Goal: Task Accomplishment & Management: Manage account settings

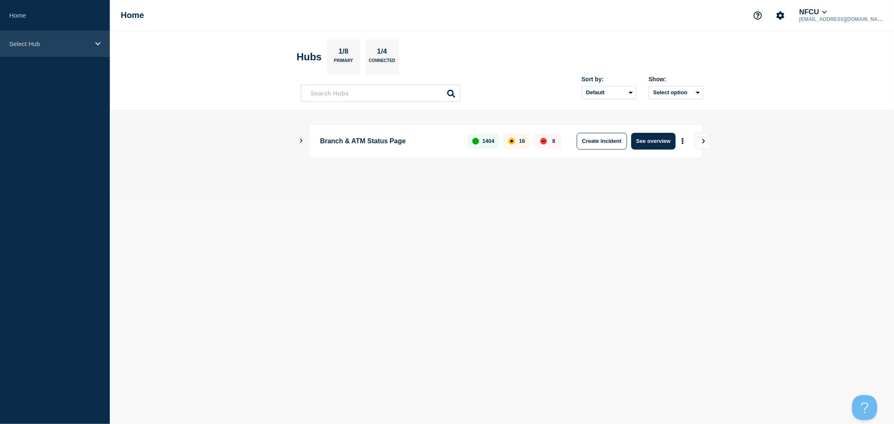
click at [69, 53] on div "Select Hub" at bounding box center [55, 44] width 110 height 26
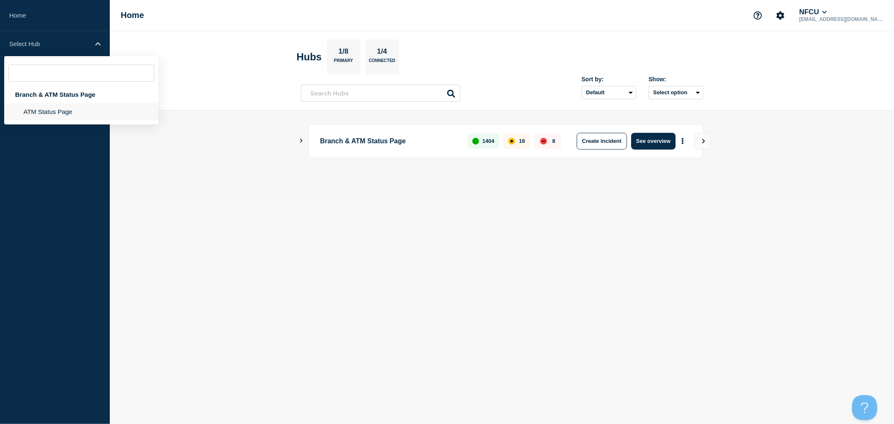
click at [62, 107] on li "ATM Status Page" at bounding box center [81, 111] width 154 height 17
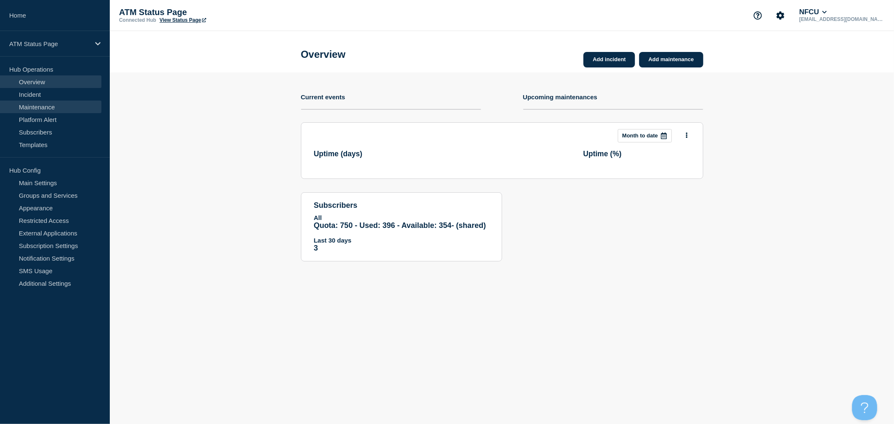
click at [26, 111] on link "Maintenance" at bounding box center [50, 107] width 101 height 13
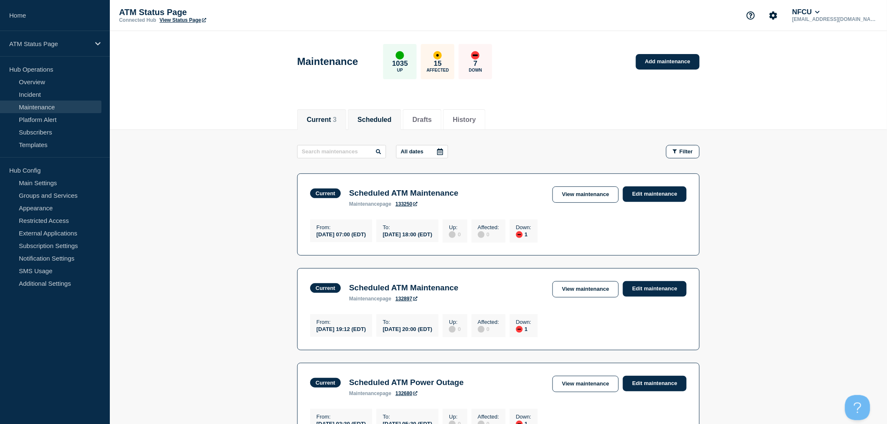
click at [388, 119] on button "Scheduled" at bounding box center [375, 120] width 34 height 8
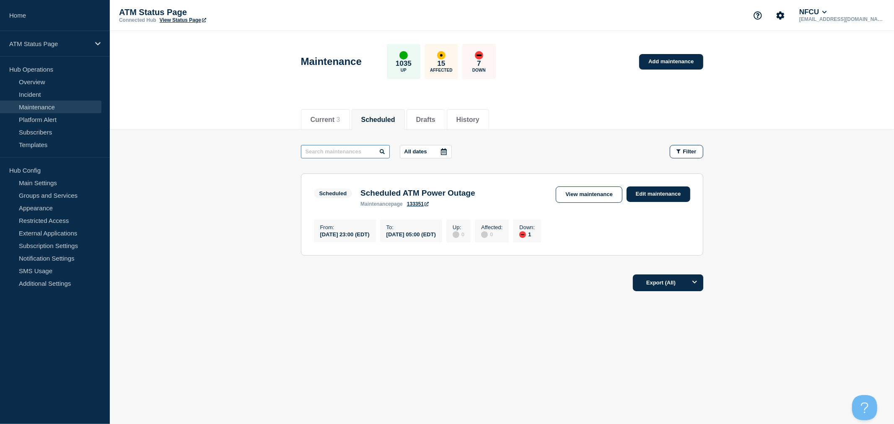
click at [352, 154] on input "text" at bounding box center [345, 151] width 89 height 13
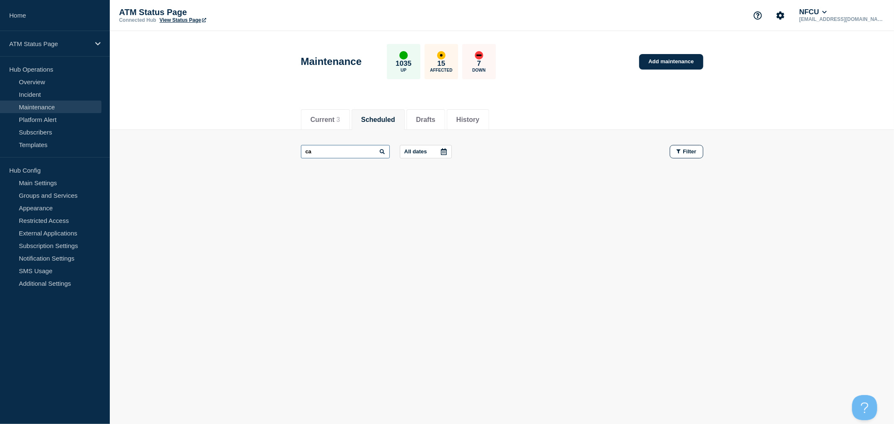
type input "c"
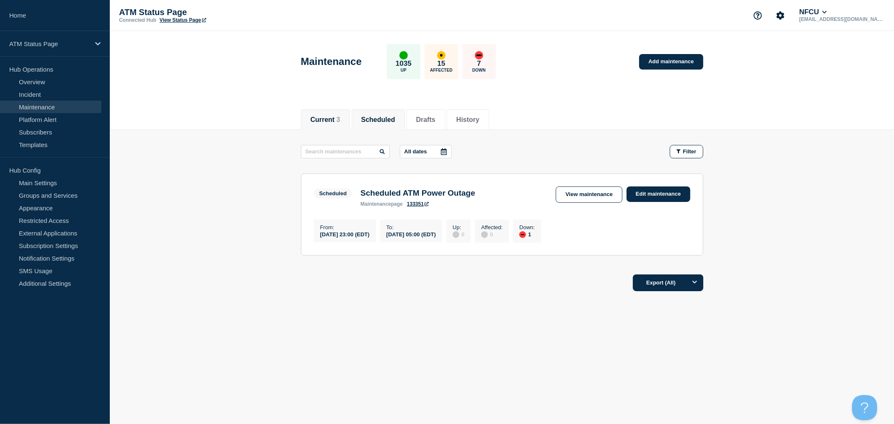
click at [337, 116] on button "Current 3" at bounding box center [326, 120] width 30 height 8
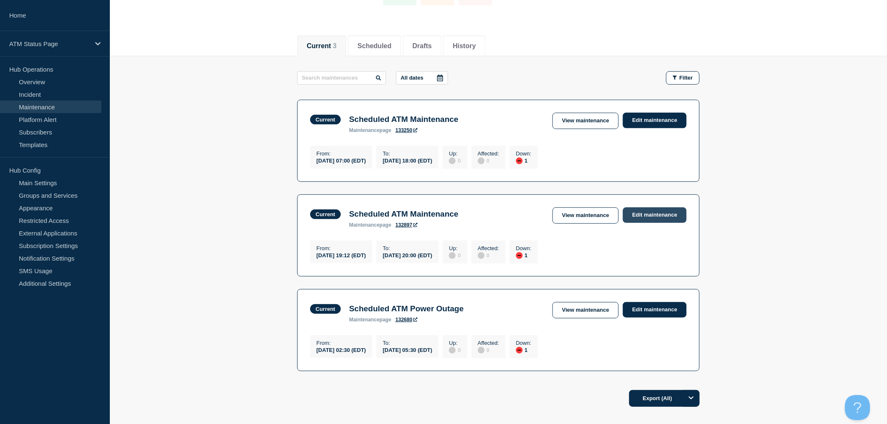
scroll to position [93, 0]
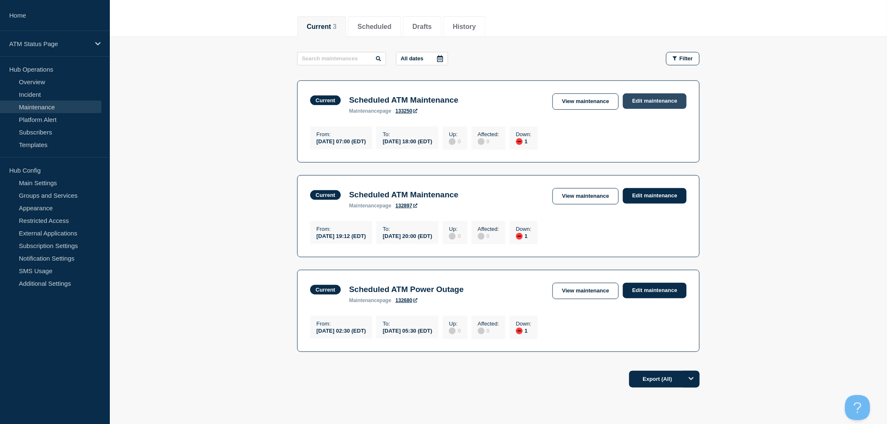
click at [659, 100] on link "Edit maintenance" at bounding box center [655, 102] width 64 height 16
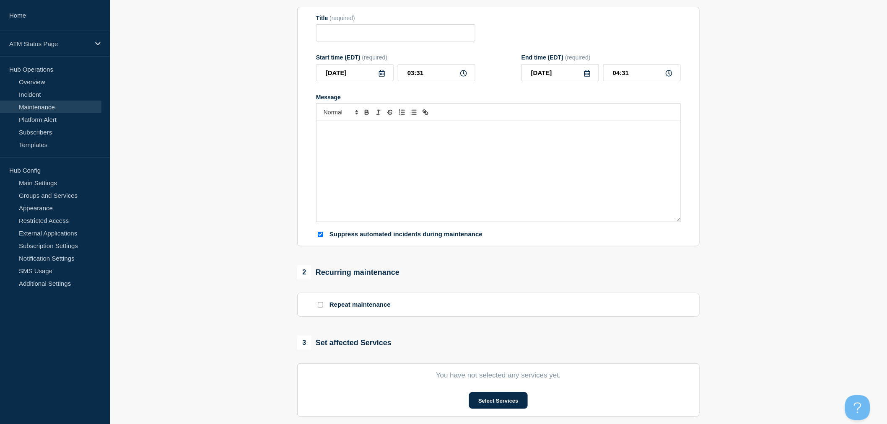
type input "Scheduled ATM Maintenance"
type input "2025-07-24"
type input "07:00"
type input "2025-09-11"
type input "18:00"
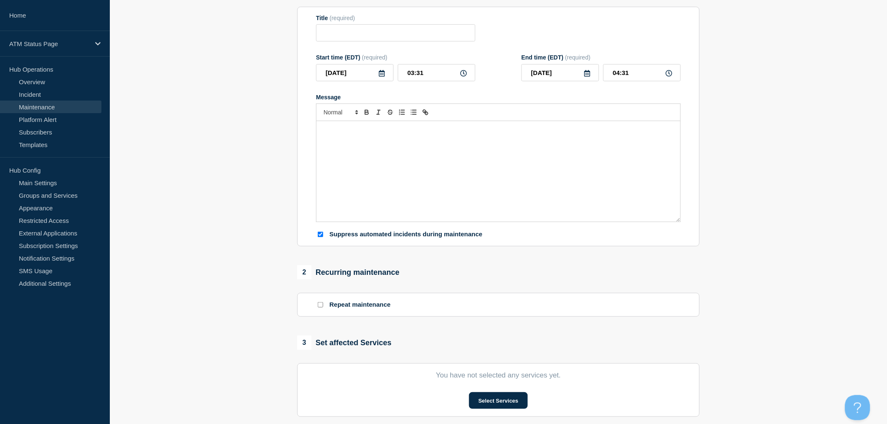
checkbox input "true"
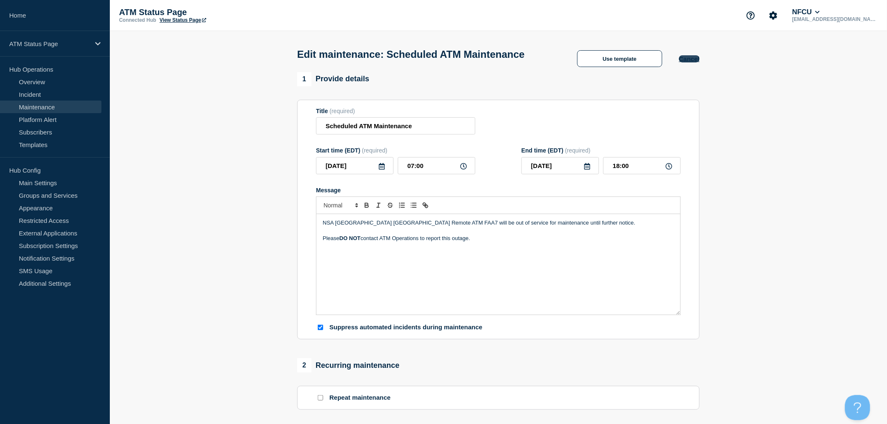
click at [684, 62] on button "Cancel" at bounding box center [689, 58] width 21 height 7
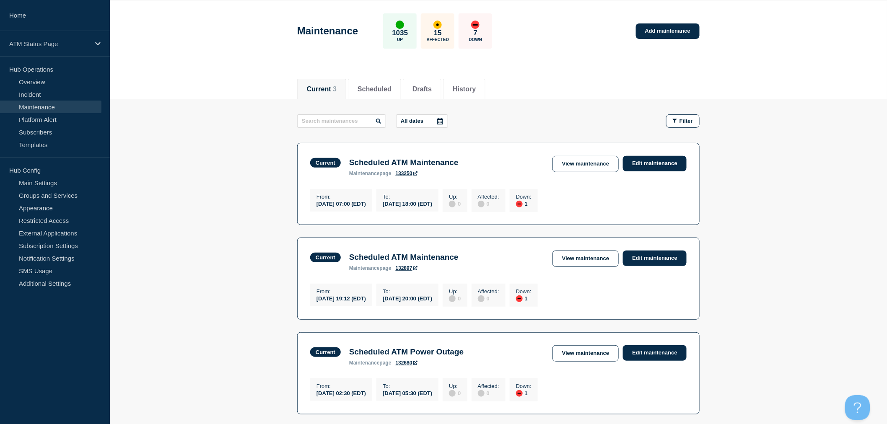
scroll to position [47, 0]
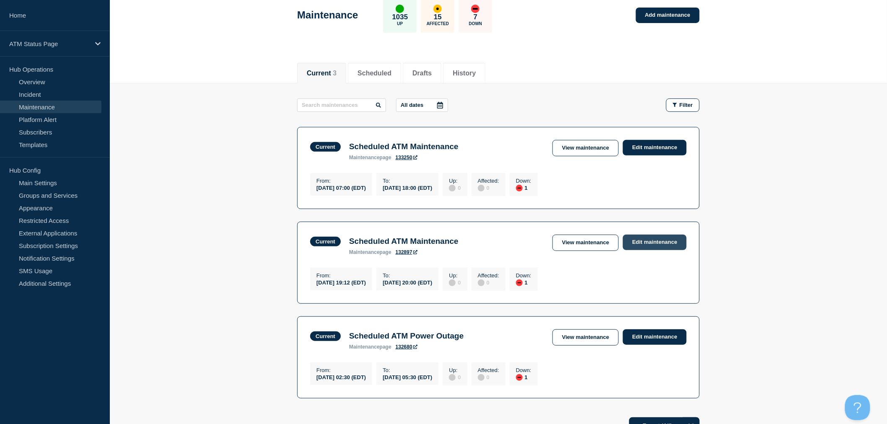
click at [660, 246] on link "Edit maintenance" at bounding box center [655, 243] width 64 height 16
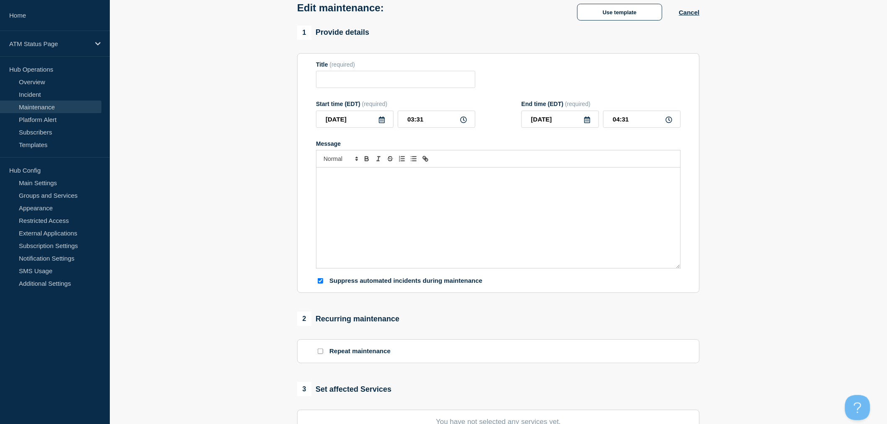
type input "Scheduled ATM Maintenance"
type input "2025-08-09"
type input "19:12"
type input "2025-09-05"
type input "20:00"
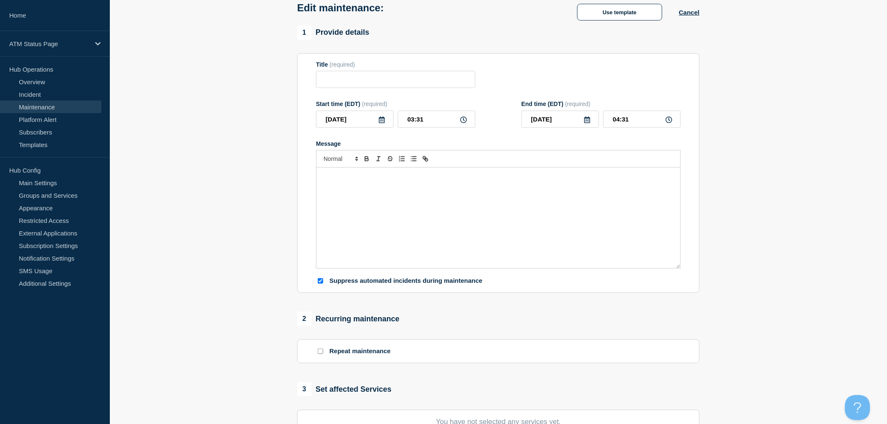
checkbox input "true"
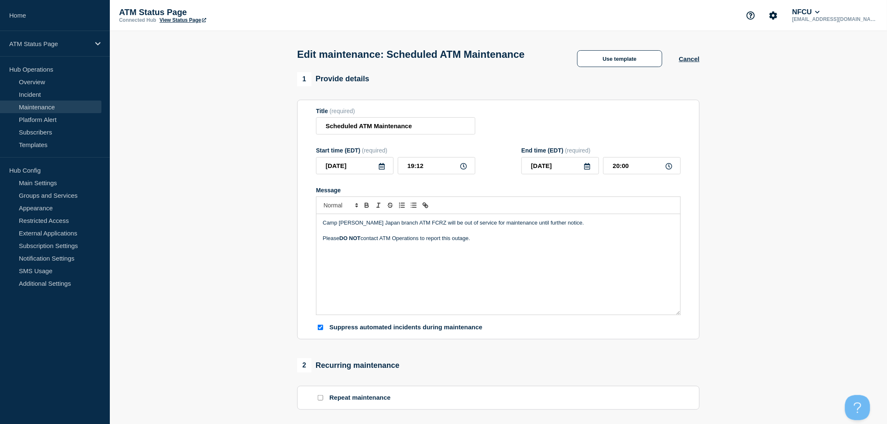
click at [587, 170] on icon at bounding box center [587, 166] width 7 height 7
click at [530, 193] on icon "button" at bounding box center [532, 192] width 10 height 10
click at [587, 261] on div "21" at bounding box center [589, 258] width 12 height 12
type input "2025-08-21"
drag, startPoint x: 611, startPoint y: 169, endPoint x: 666, endPoint y: 164, distance: 55.6
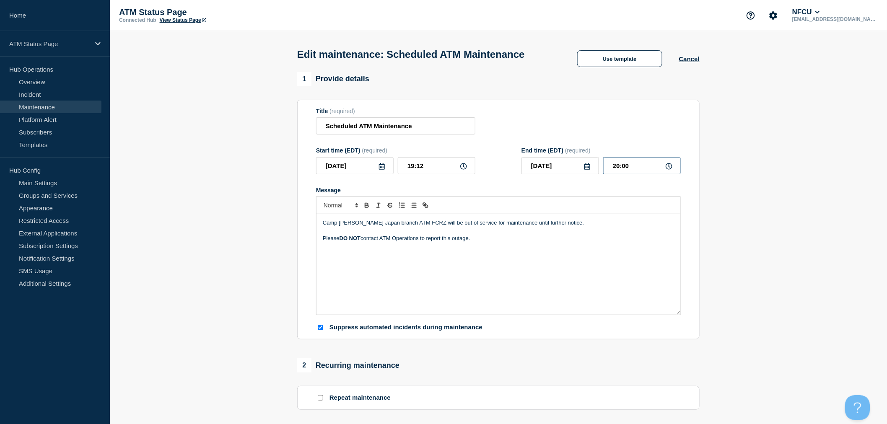
click at [666, 164] on input "20:00" at bounding box center [642, 165] width 78 height 17
type input "06:00"
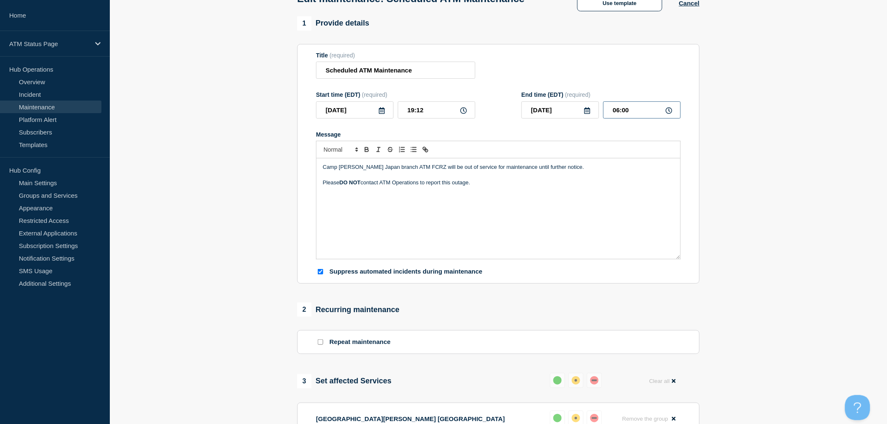
scroll to position [47, 0]
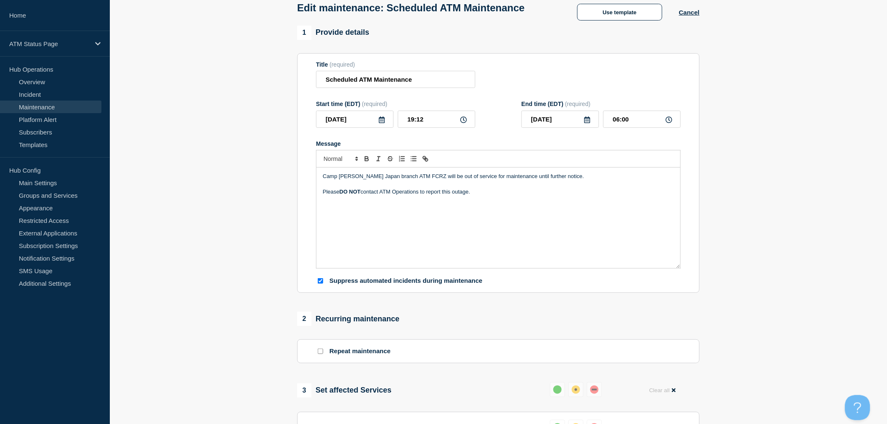
click at [759, 264] on section "1 Provide details Title (required) Scheduled ATM Maintenance Start time (EDT) (…" at bounding box center [498, 339] width 777 height 626
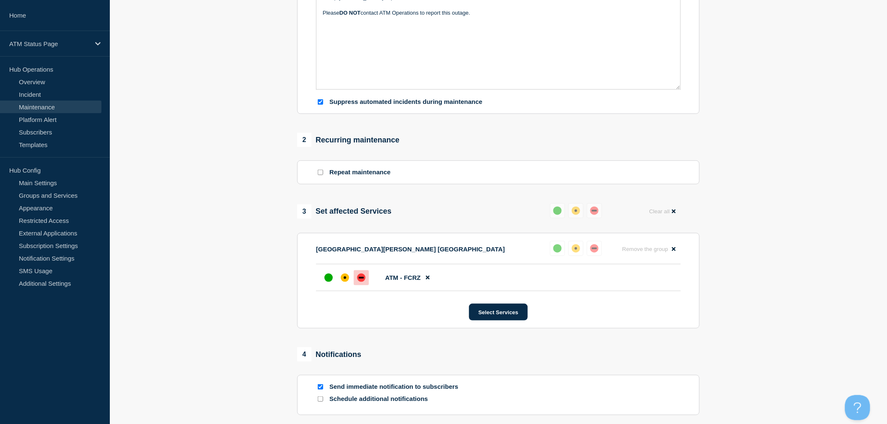
scroll to position [279, 0]
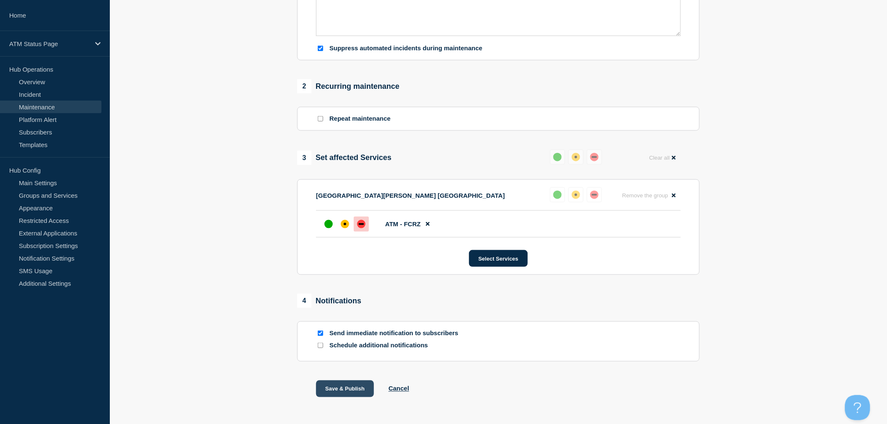
click at [342, 382] on button "Save & Publish" at bounding box center [345, 389] width 58 height 17
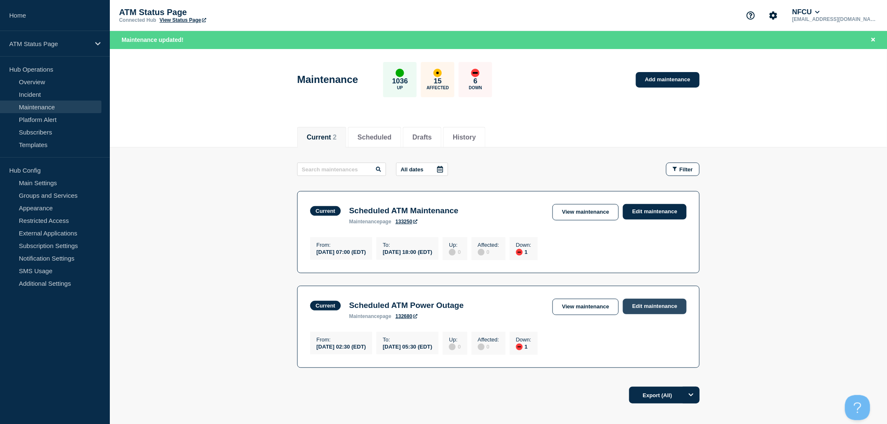
click at [664, 304] on link "Edit maintenance" at bounding box center [655, 307] width 64 height 16
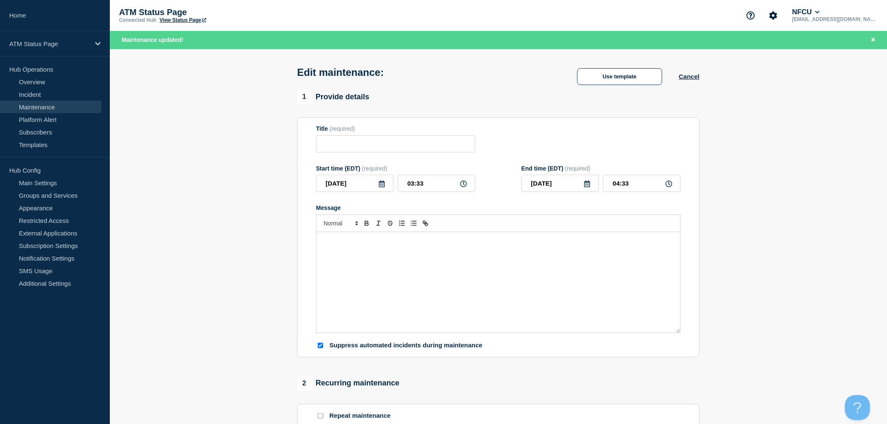
type input "Scheduled ATM Power Outage"
type input "02:30"
type input "05:30"
checkbox input "true"
